Goal: Transaction & Acquisition: Purchase product/service

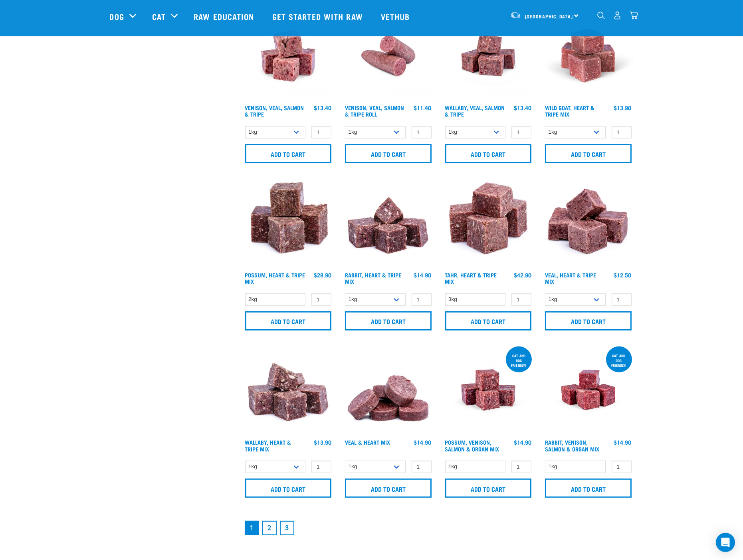
click at [638, 13] on img "dropdown navigation" at bounding box center [634, 15] width 8 height 8
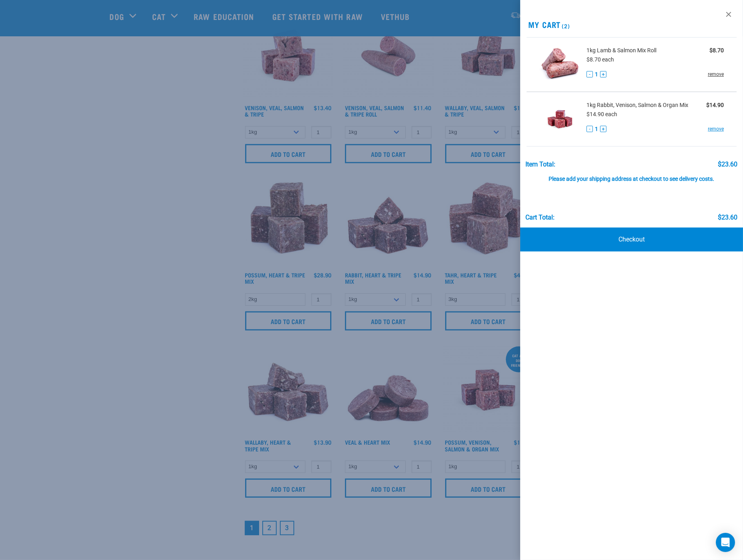
click at [720, 74] on link "remove" at bounding box center [716, 74] width 16 height 7
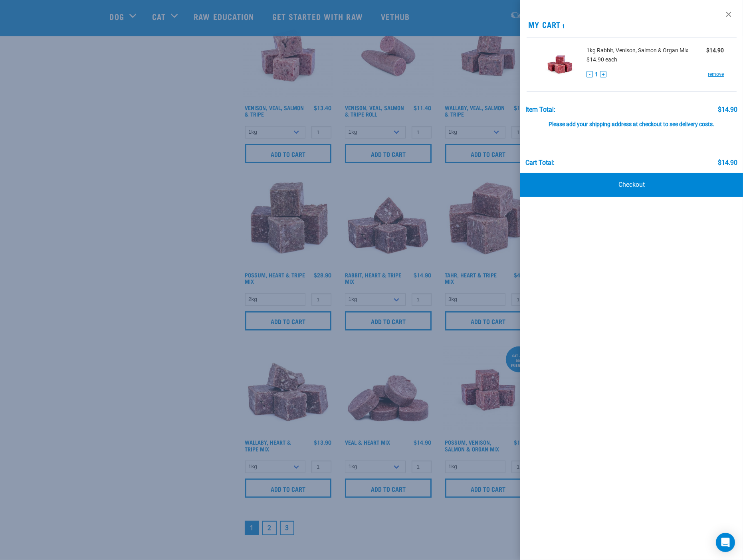
click at [158, 308] on div at bounding box center [371, 280] width 743 height 560
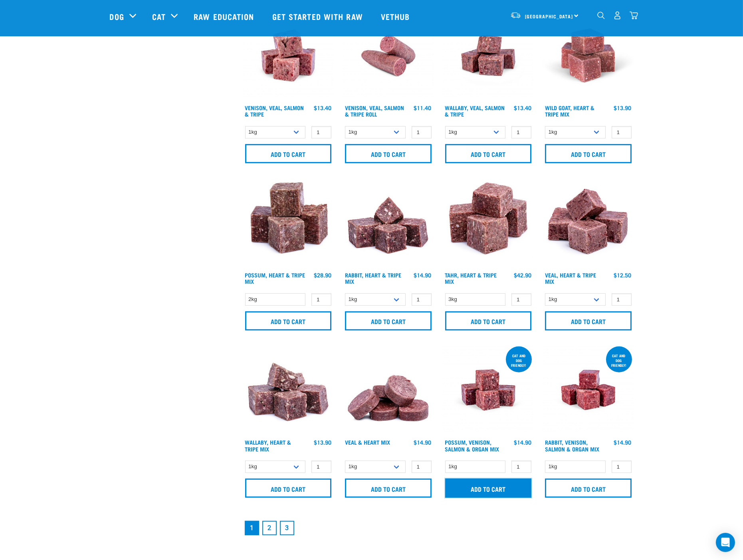
click at [493, 488] on input "Add to cart" at bounding box center [488, 488] width 87 height 19
click at [271, 526] on link "2" at bounding box center [269, 528] width 14 height 14
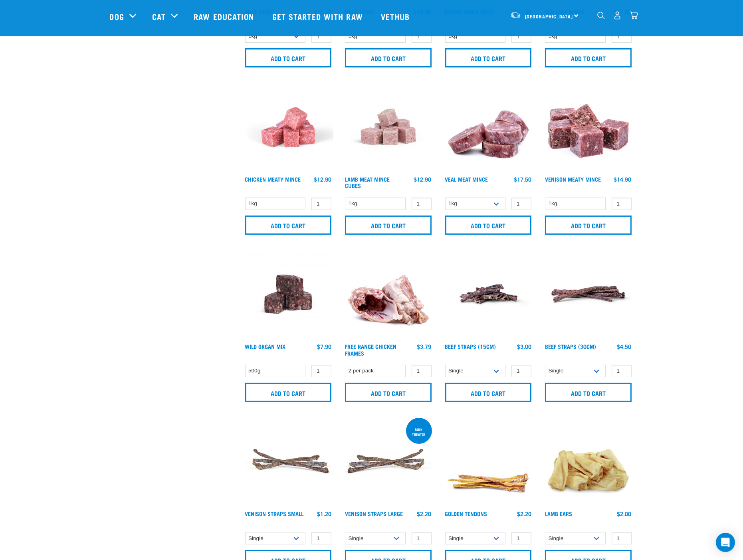
scroll to position [355, 0]
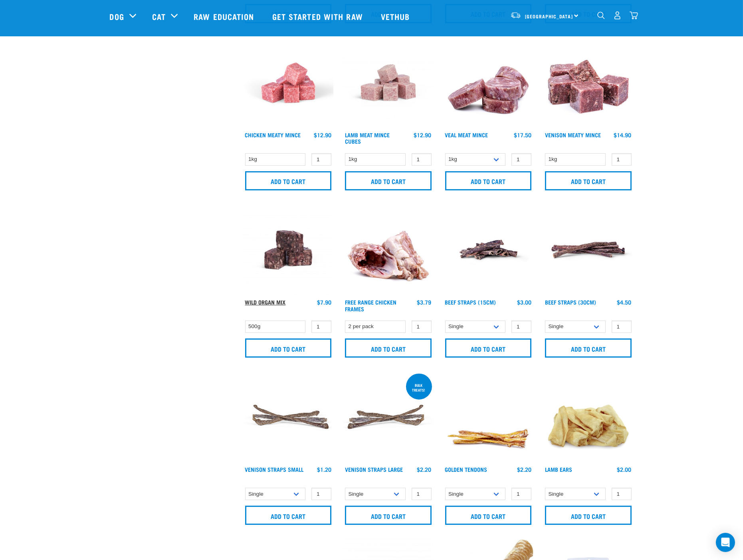
click at [273, 302] on link "Wild Organ Mix" at bounding box center [265, 302] width 41 height 3
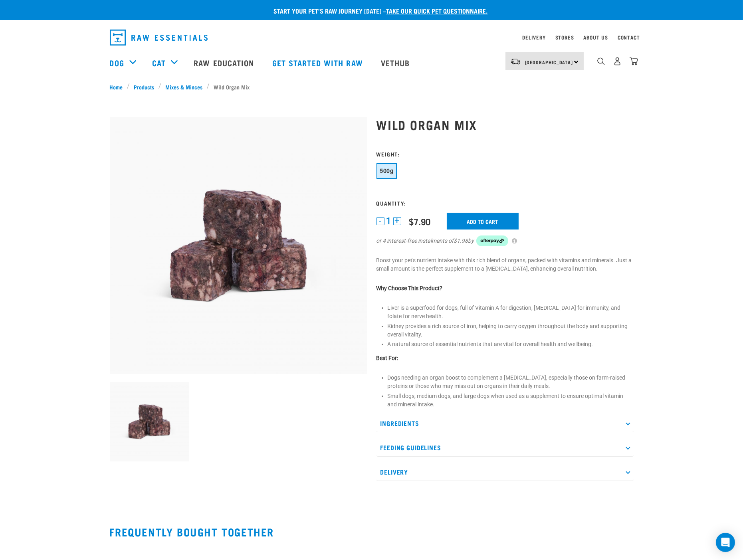
click at [627, 424] on p "Ingredients" at bounding box center [505, 423] width 257 height 18
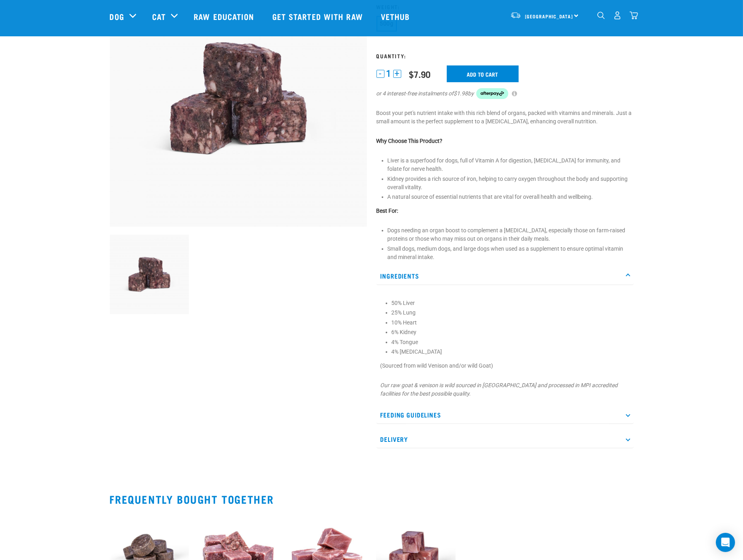
scroll to position [133, 0]
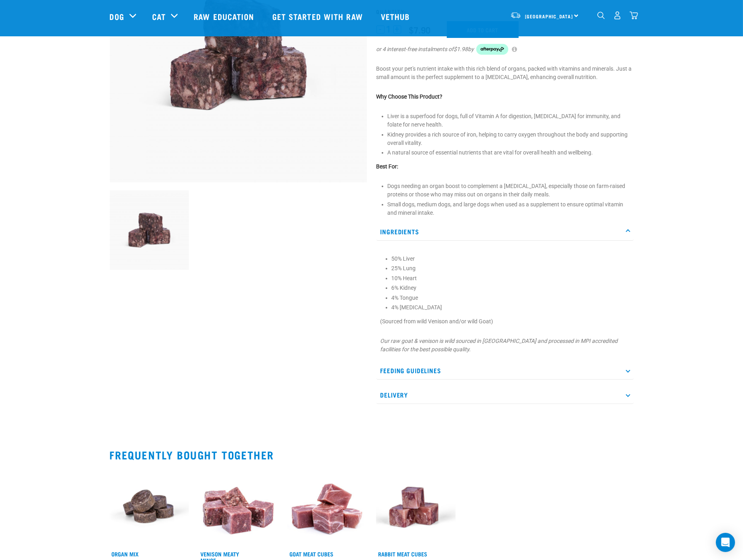
click at [628, 371] on p "Feeding Guidelines" at bounding box center [505, 371] width 257 height 18
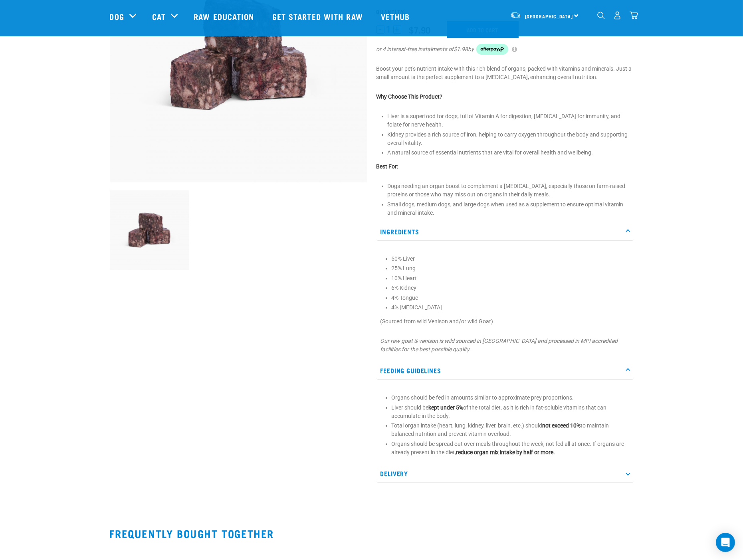
click at [626, 473] on p "Delivery" at bounding box center [505, 474] width 257 height 18
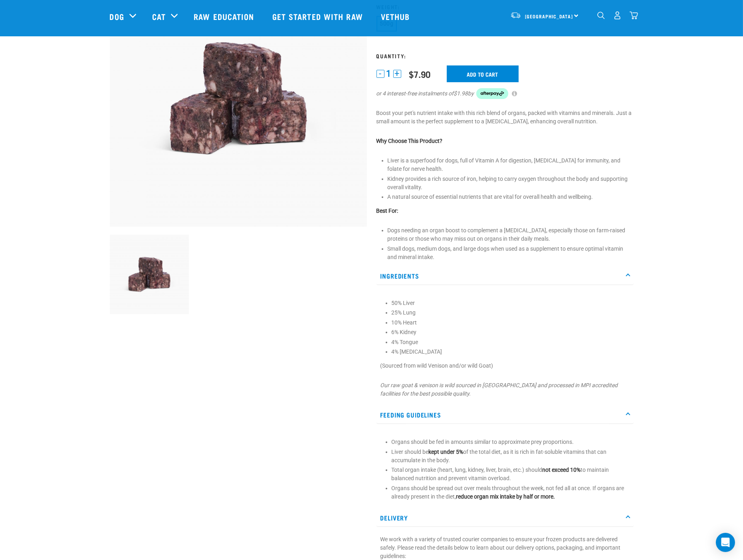
scroll to position [0, 0]
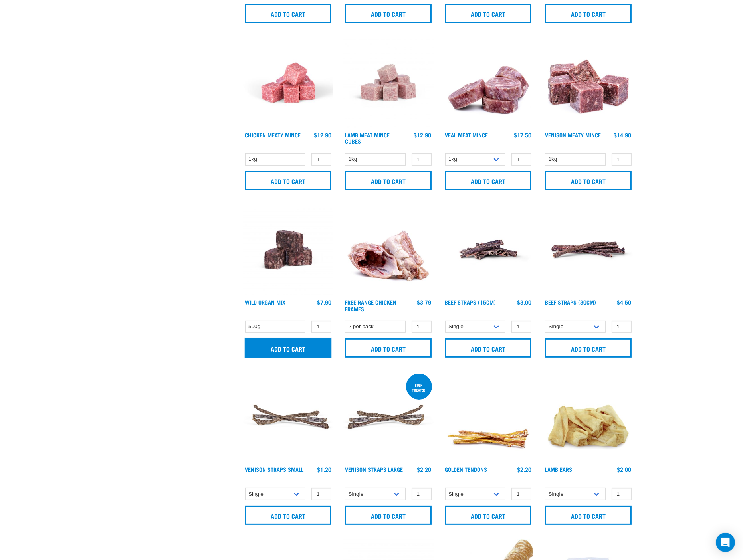
click at [300, 350] on input "Add to cart" at bounding box center [288, 348] width 87 height 19
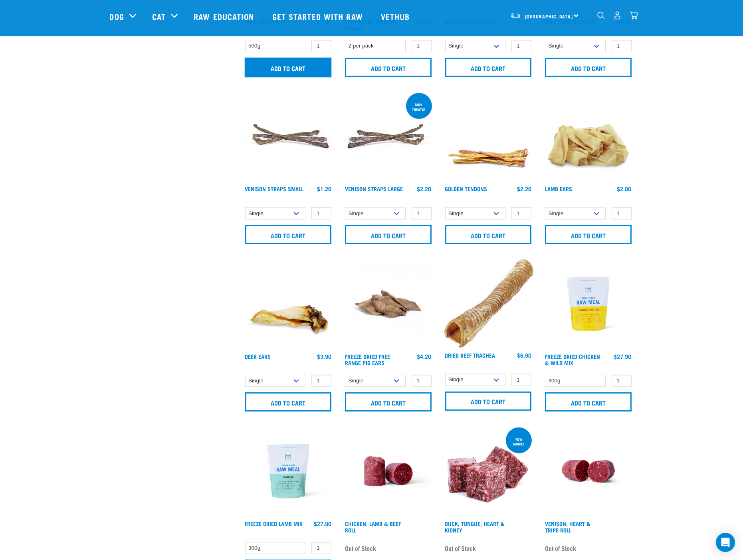
scroll to position [724, 0]
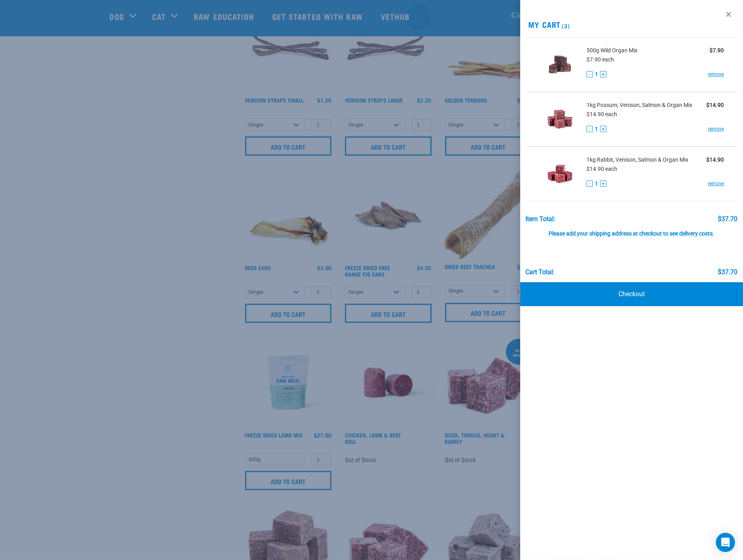
click at [413, 473] on div at bounding box center [371, 280] width 743 height 560
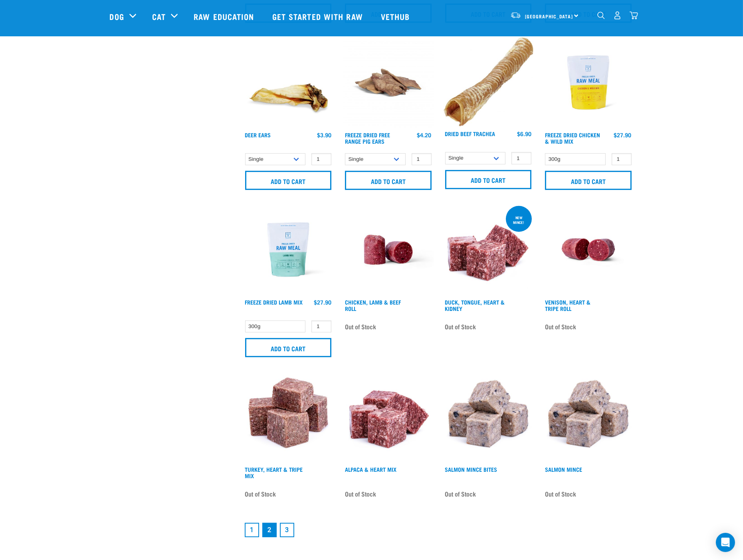
scroll to position [901, 0]
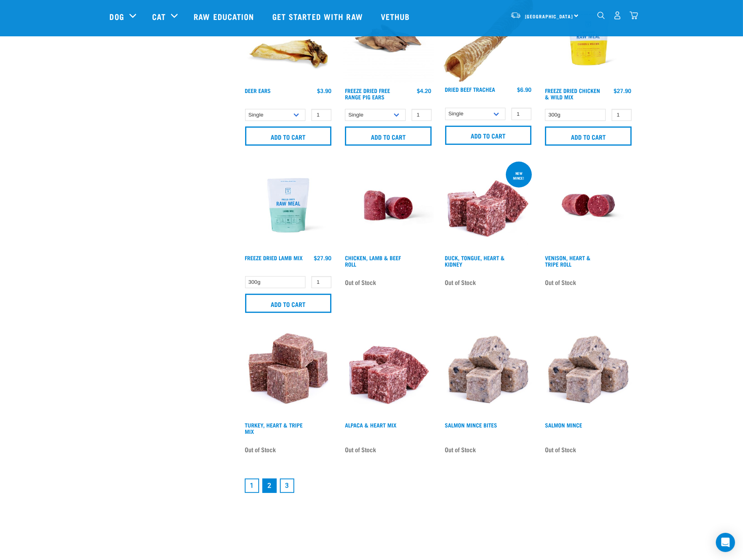
click at [289, 484] on link "3" at bounding box center [287, 486] width 14 height 14
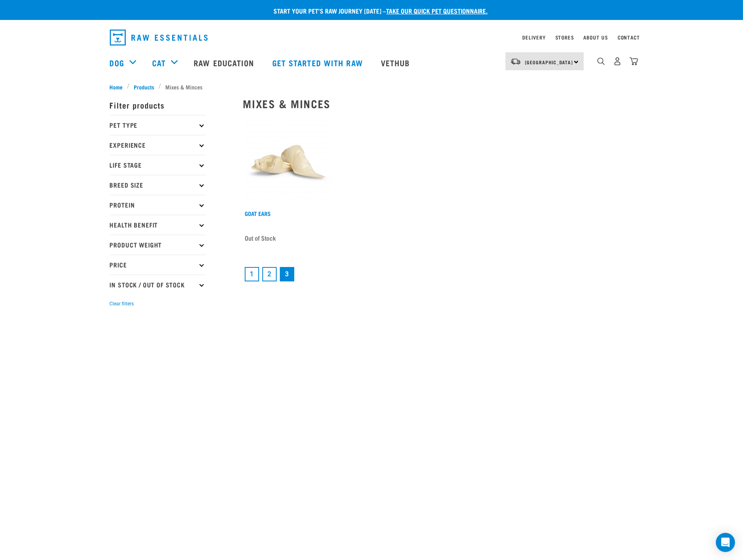
click at [252, 274] on link "1" at bounding box center [252, 274] width 14 height 14
click at [249, 273] on link "1" at bounding box center [252, 274] width 14 height 14
click at [267, 273] on link "2" at bounding box center [269, 274] width 14 height 14
click at [252, 274] on link "1" at bounding box center [252, 274] width 14 height 14
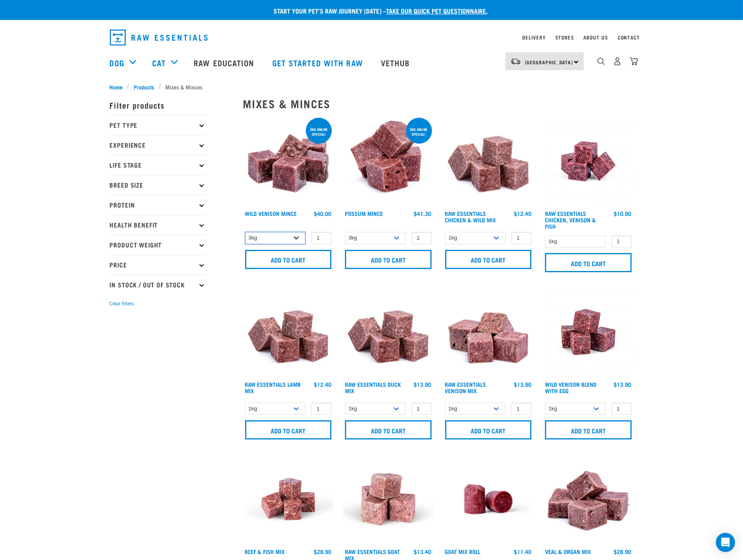
click at [300, 240] on select "3kg 1kg" at bounding box center [275, 238] width 61 height 12
select select "926"
click at [245, 232] on select "3kg 1kg" at bounding box center [275, 238] width 61 height 12
click at [398, 238] on select "3kg 1kg" at bounding box center [375, 238] width 61 height 12
select select "456"
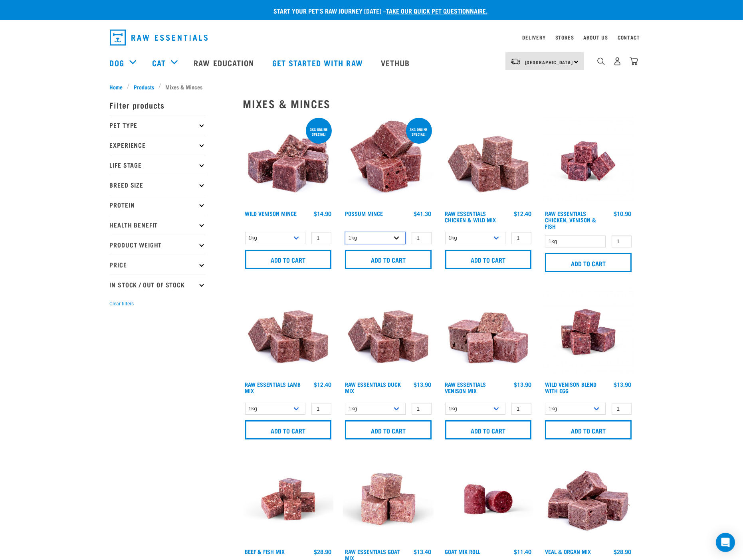
click at [345, 232] on select "3kg 1kg" at bounding box center [375, 238] width 61 height 12
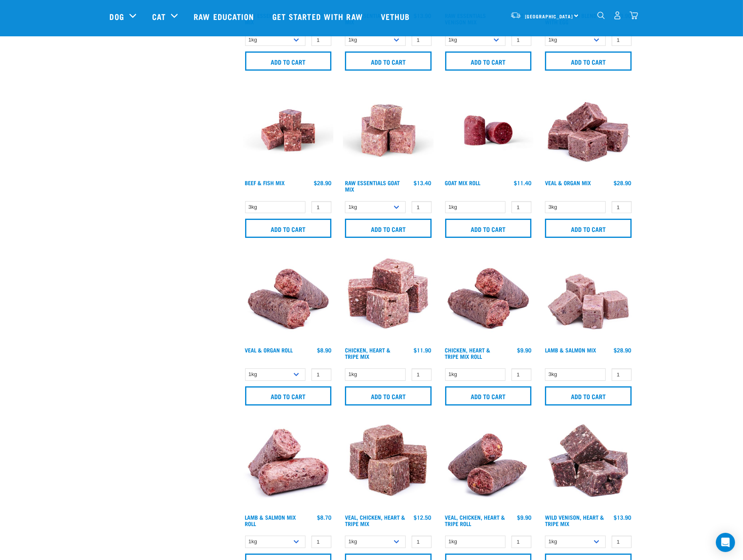
scroll to position [355, 0]
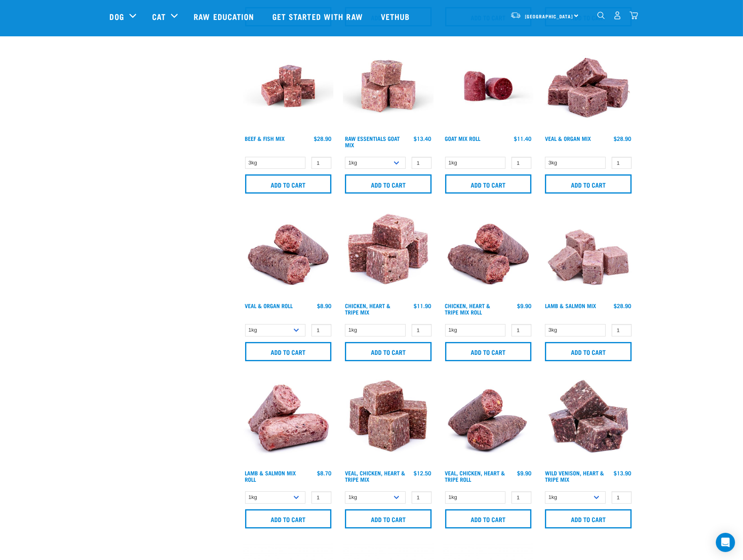
click at [636, 16] on img "dropdown navigation" at bounding box center [634, 15] width 8 height 8
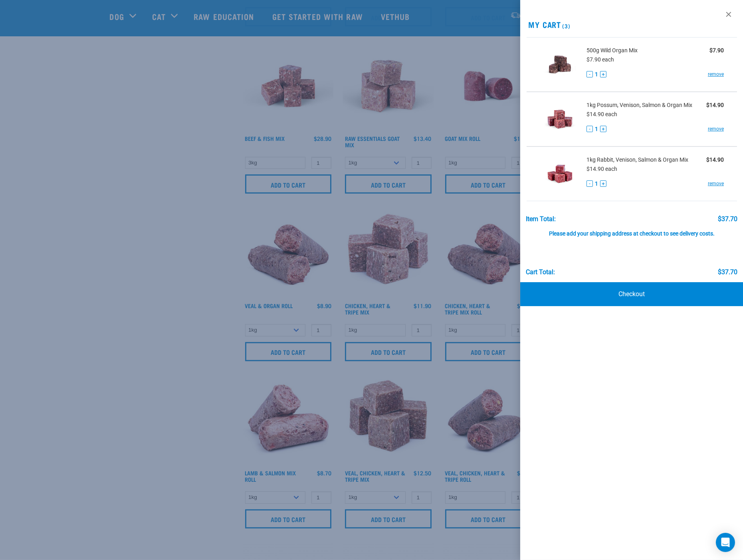
click at [85, 281] on div at bounding box center [371, 280] width 743 height 560
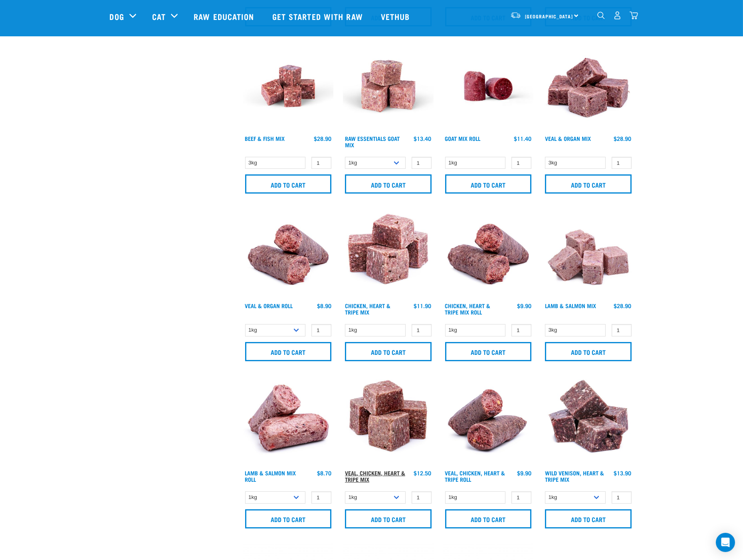
click at [384, 473] on link "Veal, Chicken, Heart & Tripe Mix" at bounding box center [375, 476] width 60 height 9
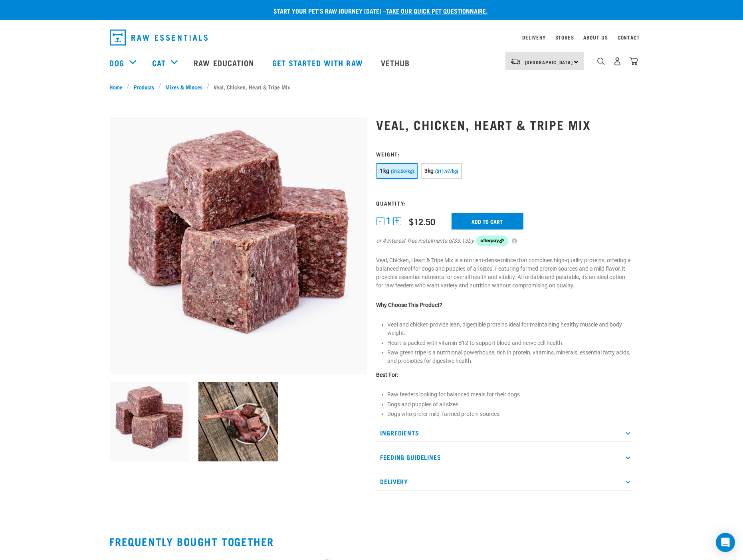
click at [624, 457] on p "Feeding Guidelines" at bounding box center [505, 457] width 257 height 18
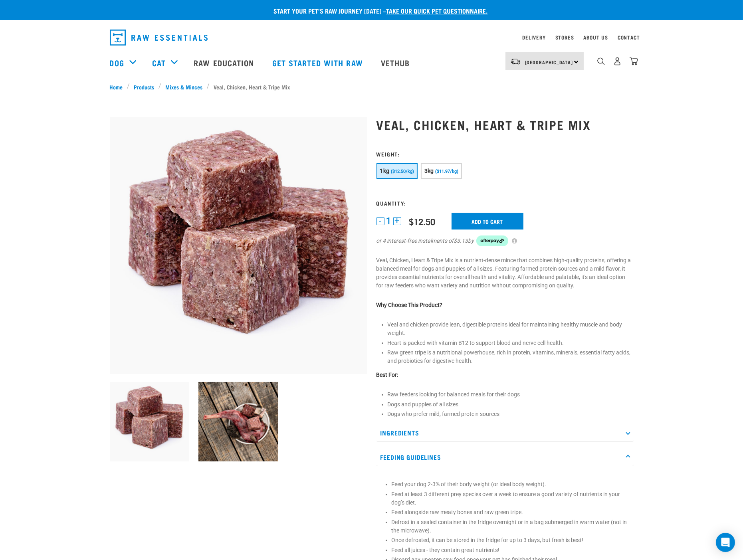
click at [628, 433] on icon at bounding box center [628, 433] width 4 height 4
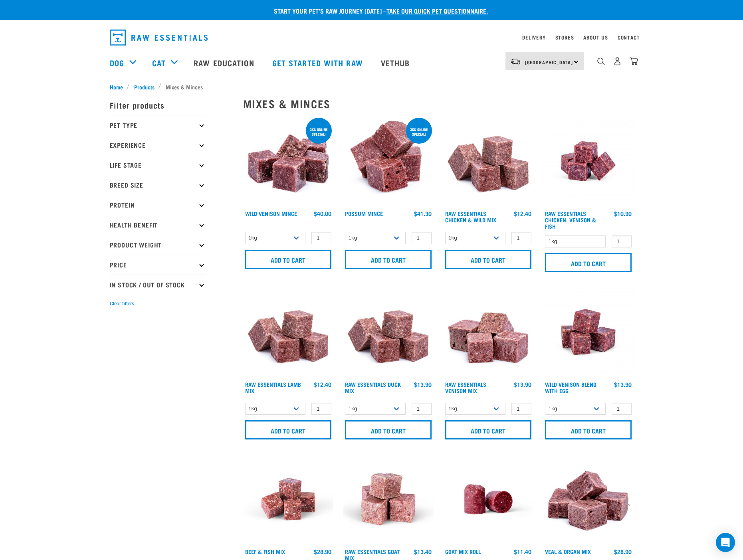
select select "926"
select select "456"
click at [200, 143] on p "Experience" at bounding box center [158, 145] width 96 height 20
click at [200, 144] on p "Experience" at bounding box center [158, 145] width 96 height 20
click at [198, 164] on p "Life Stage" at bounding box center [158, 165] width 96 height 20
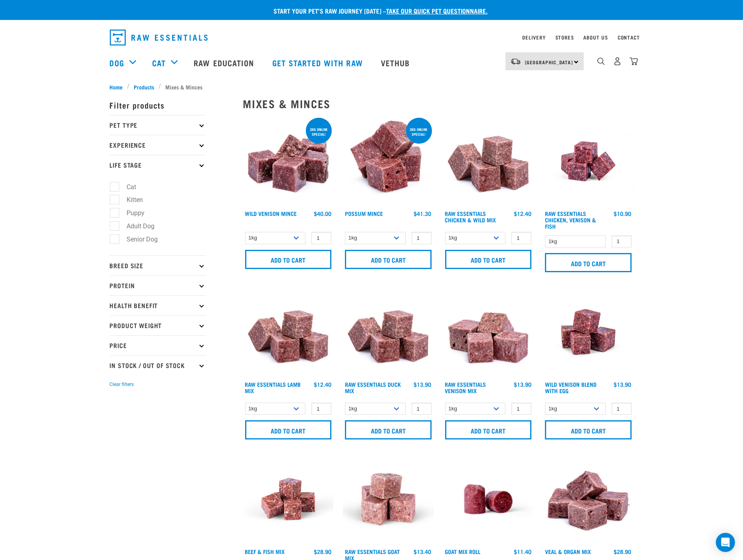
click at [150, 224] on label "Adult Dog" at bounding box center [136, 226] width 44 height 10
click at [115, 224] on input "Adult Dog" at bounding box center [112, 224] width 5 height 5
checkbox input "true"
click at [203, 266] on icon at bounding box center [201, 266] width 4 height 4
click at [204, 287] on icon at bounding box center [201, 285] width 4 height 4
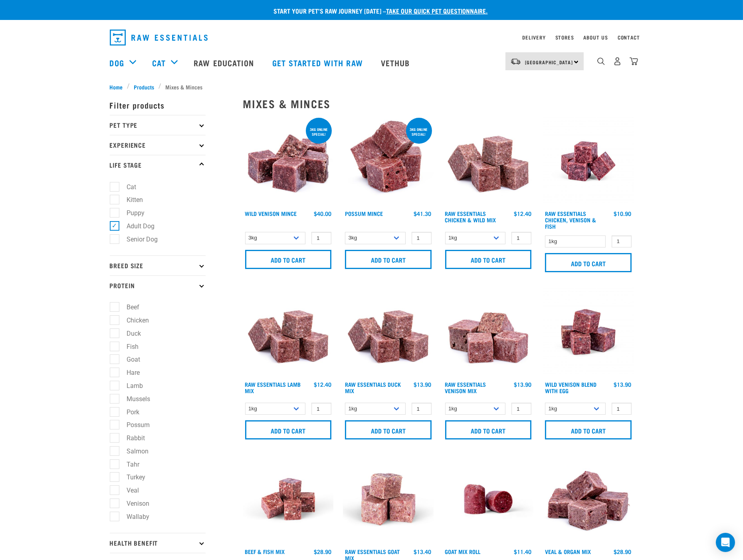
click at [204, 287] on icon at bounding box center [201, 285] width 4 height 4
click at [202, 304] on p "Health Benefit" at bounding box center [158, 305] width 96 height 20
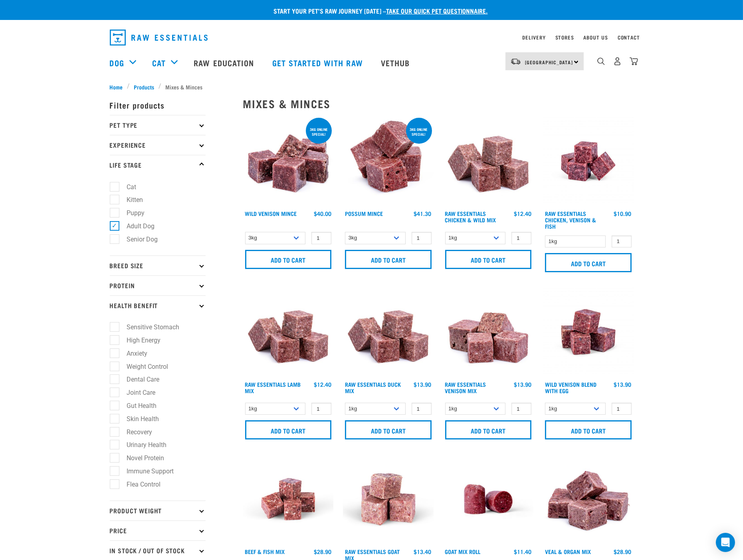
click at [115, 328] on label "Sensitive Stomach" at bounding box center [148, 327] width 69 height 10
click at [115, 328] on input "Sensitive Stomach" at bounding box center [112, 325] width 5 height 5
checkbox input "true"
click at [116, 358] on label "Anxiety" at bounding box center [132, 354] width 37 height 10
click at [115, 355] on input "Anxiety" at bounding box center [112, 351] width 5 height 5
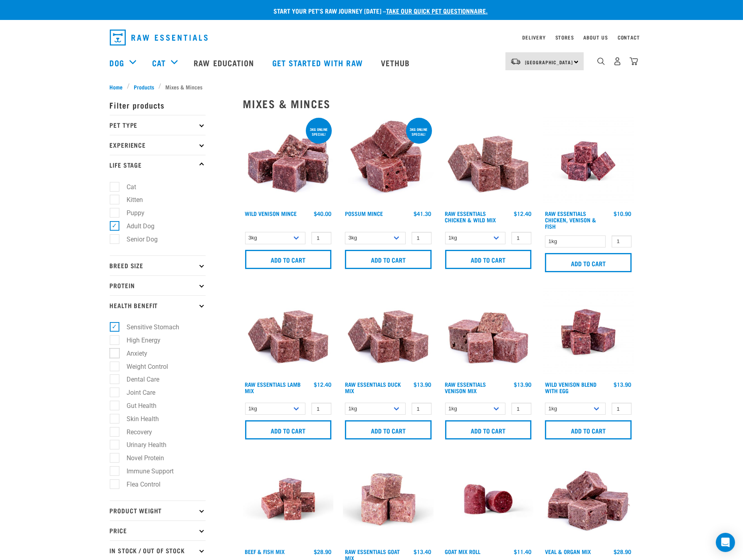
checkbox input "true"
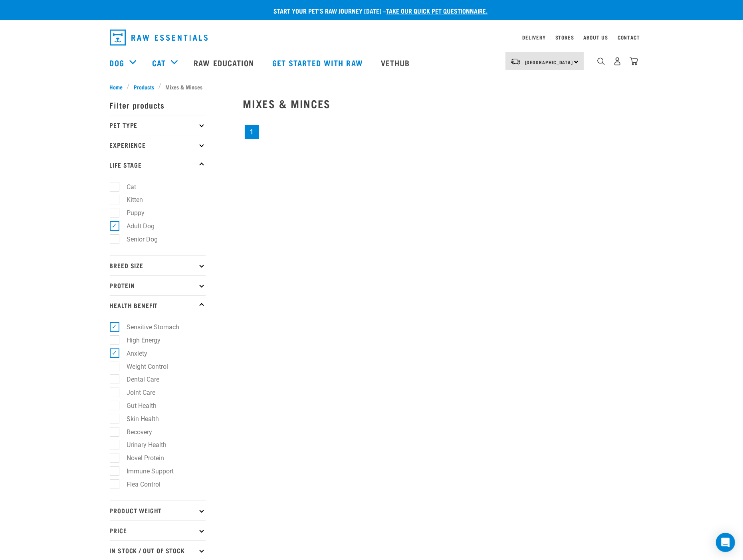
click at [115, 395] on label "Joint Care" at bounding box center [136, 393] width 45 height 10
click at [115, 394] on input "Joint Care" at bounding box center [112, 391] width 5 height 5
checkbox input "true"
click at [114, 380] on label "Dental Care" at bounding box center [138, 380] width 49 height 10
click at [114, 380] on input "Dental Care" at bounding box center [112, 378] width 5 height 5
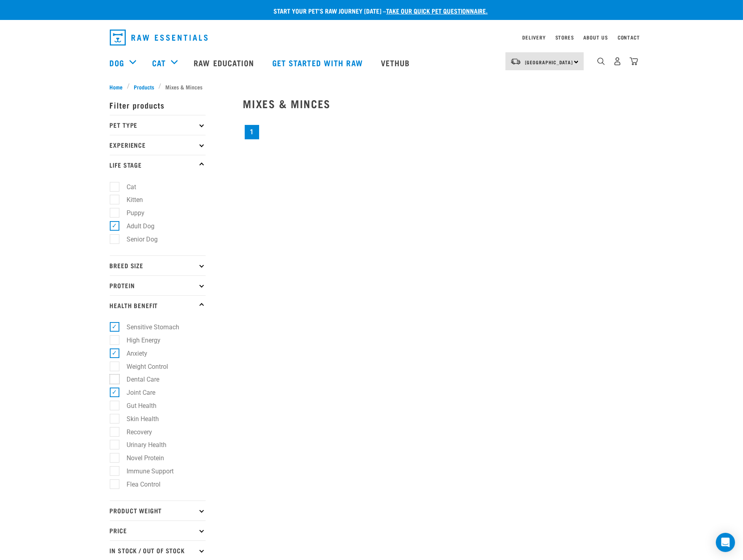
checkbox input "true"
click at [114, 410] on label "Gut Health" at bounding box center [137, 406] width 46 height 10
click at [113, 407] on input "Gut Health" at bounding box center [112, 404] width 5 height 5
checkbox input "true"
click at [117, 422] on label "Skin Health" at bounding box center [138, 419] width 48 height 10
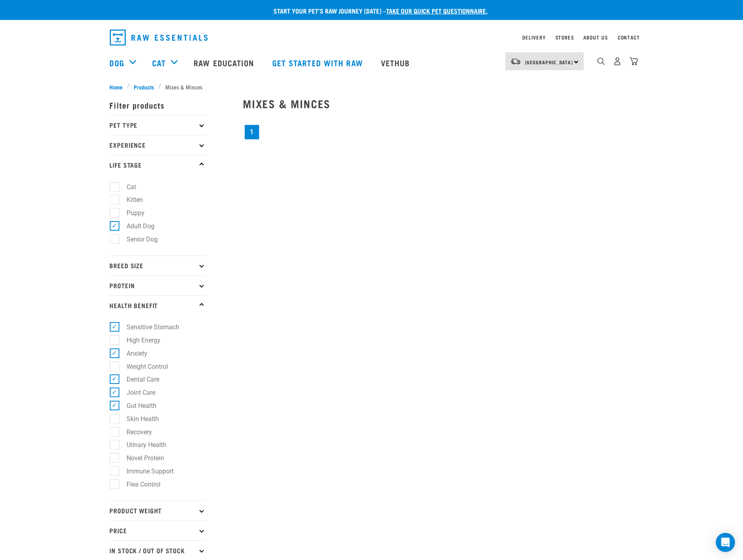
click at [115, 420] on input "Skin Health" at bounding box center [112, 417] width 5 height 5
checkbox input "true"
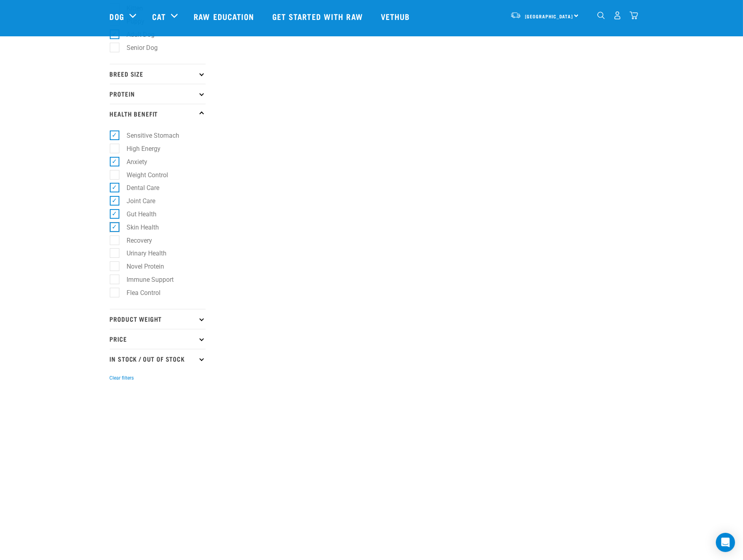
scroll to position [177, 0]
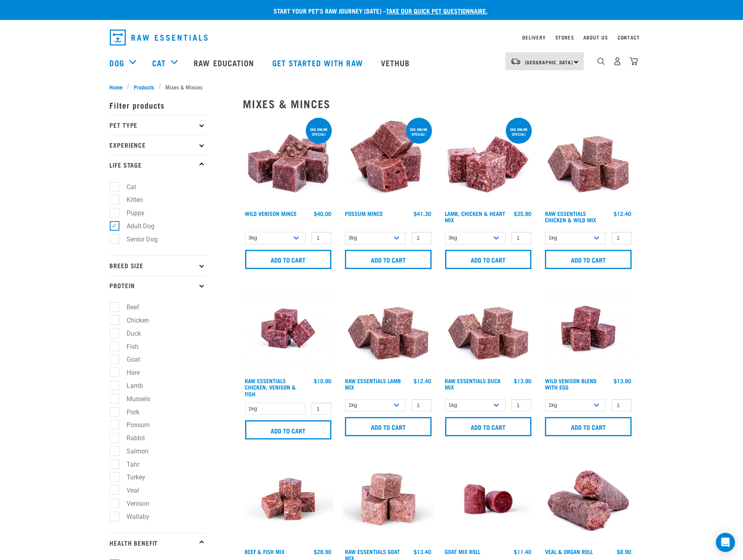
click at [202, 284] on p "Protein" at bounding box center [158, 286] width 96 height 20
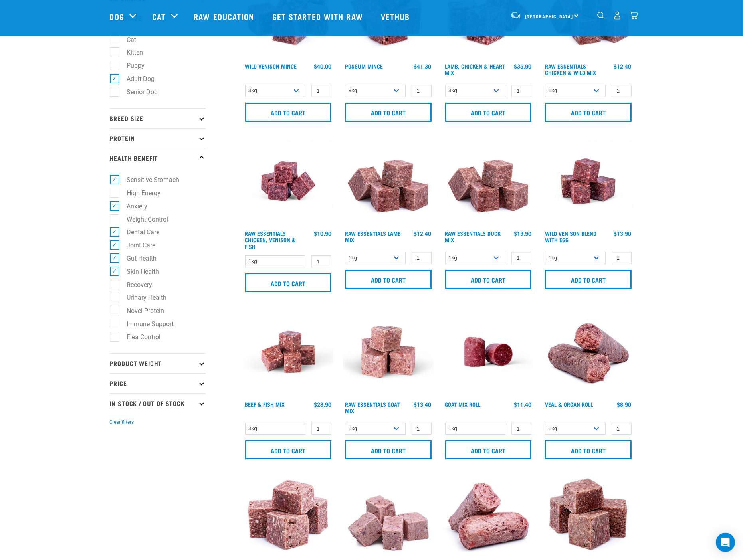
scroll to position [177, 0]
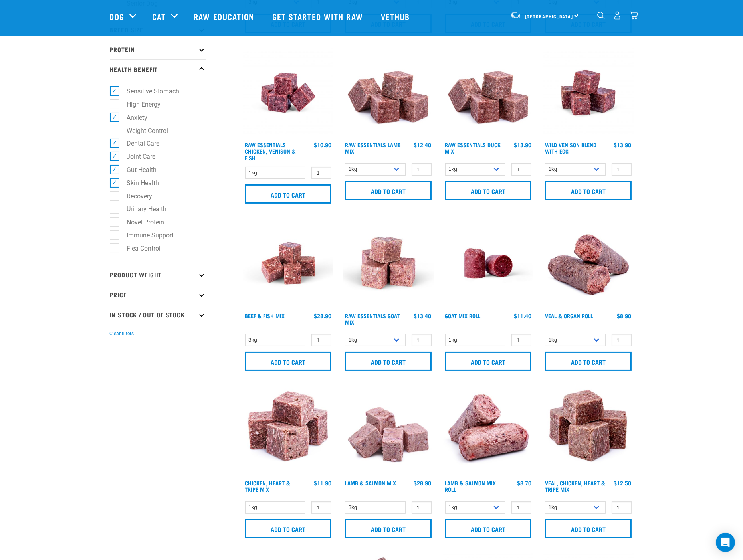
click at [200, 317] on icon at bounding box center [201, 315] width 4 height 4
click at [136, 338] on label "In Stock" at bounding box center [133, 336] width 39 height 10
click at [115, 338] on input "In Stock" at bounding box center [112, 335] width 5 height 5
checkbox input "true"
click at [46, 361] on div "Start your pet’s raw journey today – take our quick pet questionnaire. Delivery…" at bounding box center [371, 535] width 743 height 1424
